Goal: Answer question/provide support

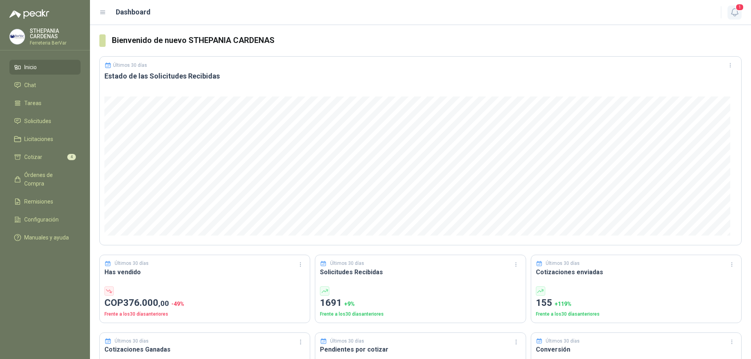
click at [736, 13] on icon "button" at bounding box center [735, 12] width 10 height 10
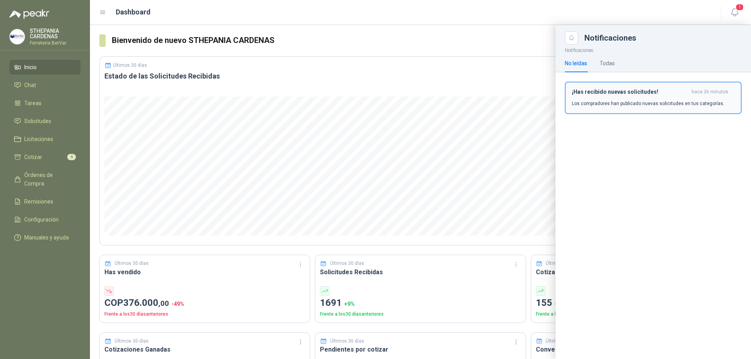
click at [609, 105] on p "Los compradores han publicado nuevas solicitudes en tus categorías." at bounding box center [648, 103] width 152 height 7
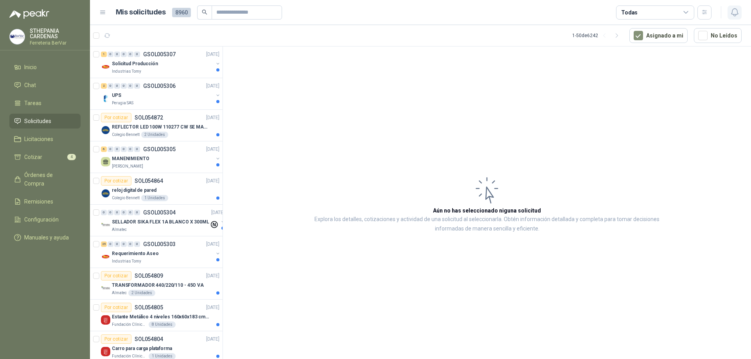
click at [733, 11] on icon "button" at bounding box center [735, 12] width 10 height 10
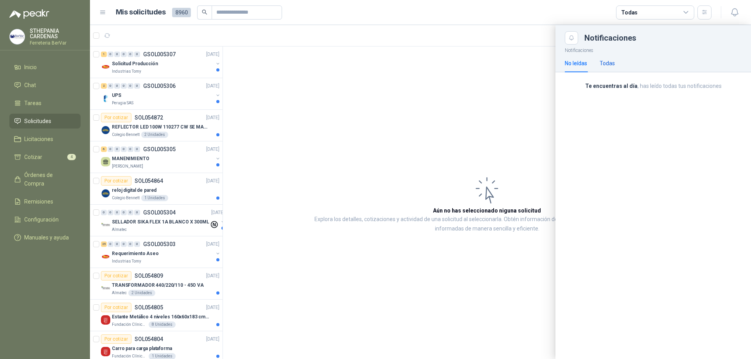
click at [609, 59] on div "Todas" at bounding box center [606, 63] width 15 height 9
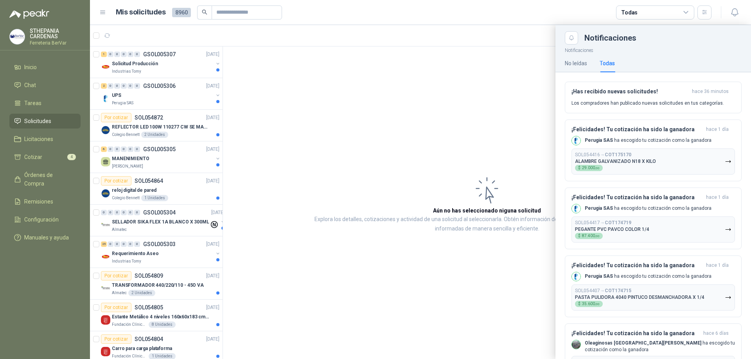
click at [359, 142] on div at bounding box center [420, 192] width 661 height 334
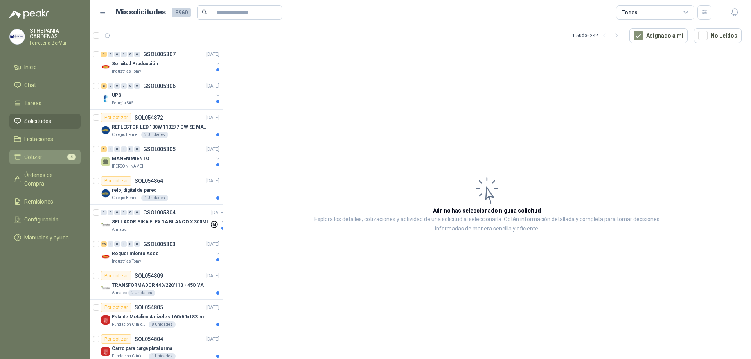
click at [16, 156] on icon at bounding box center [17, 157] width 7 height 7
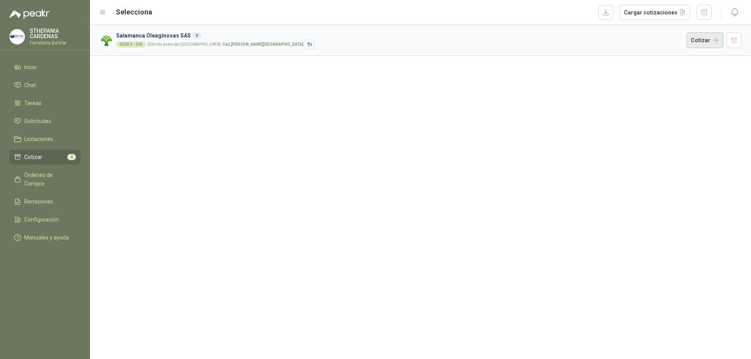
click at [708, 41] on button "Cotizar" at bounding box center [704, 40] width 37 height 16
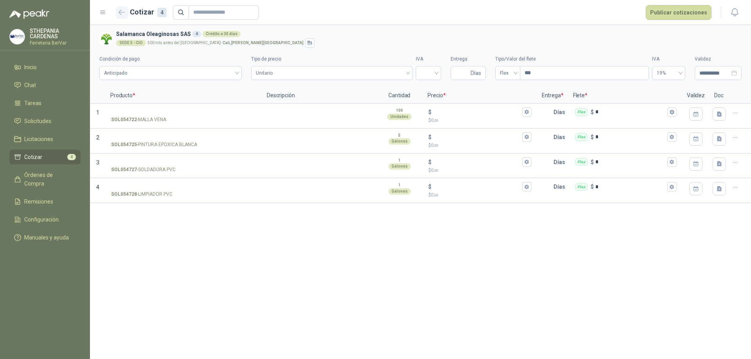
click at [123, 10] on icon "button" at bounding box center [121, 12] width 7 height 6
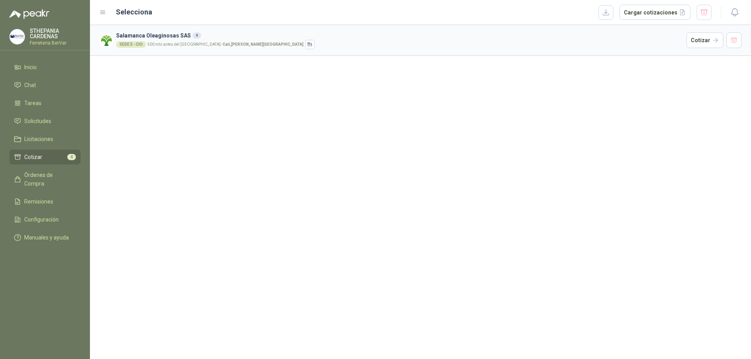
drag, startPoint x: 177, startPoint y: 37, endPoint x: 127, endPoint y: 46, distance: 50.8
click at [127, 46] on div "SEDE 5 - CIO" at bounding box center [131, 44] width 30 height 6
click at [104, 36] on img at bounding box center [106, 41] width 14 height 14
click at [192, 36] on div "4" at bounding box center [196, 35] width 9 height 6
click at [106, 12] on icon at bounding box center [102, 12] width 7 height 7
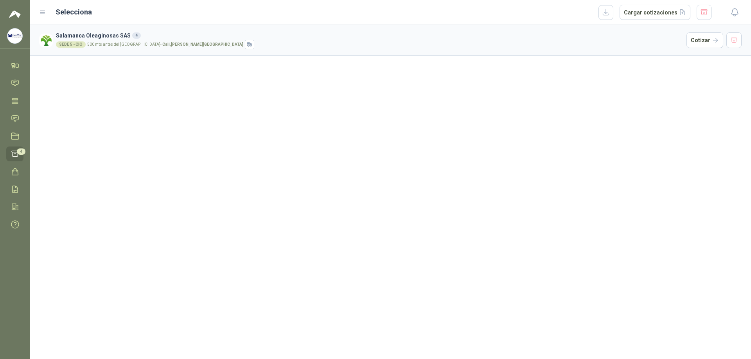
click at [44, 13] on icon at bounding box center [42, 12] width 7 height 7
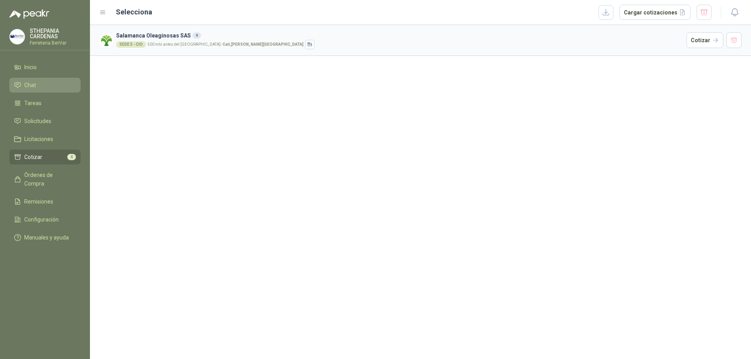
click at [48, 88] on li "Chat" at bounding box center [45, 85] width 62 height 9
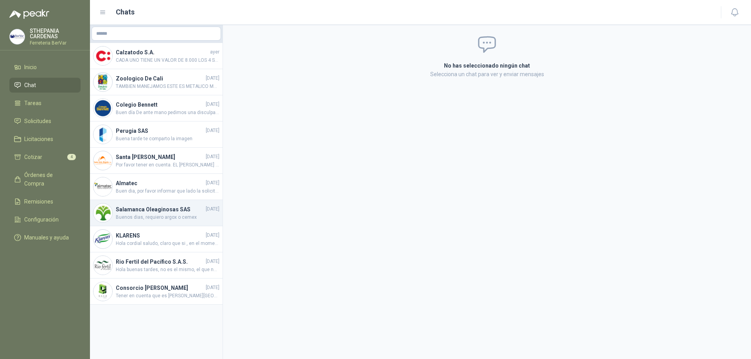
click at [187, 216] on span "Buenos dias, requiero argox o cemex" at bounding box center [168, 217] width 104 height 7
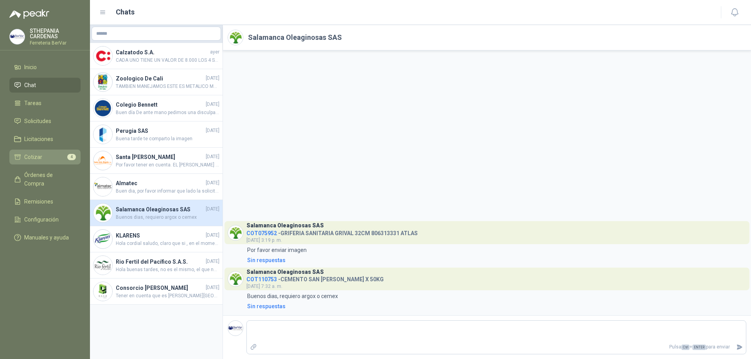
click at [60, 155] on li "Cotizar 4" at bounding box center [45, 157] width 62 height 9
